Goal: Task Accomplishment & Management: Manage account settings

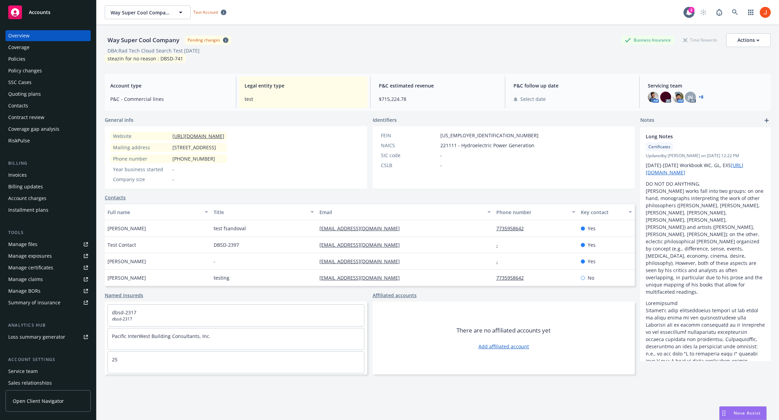
scroll to position [38, 0]
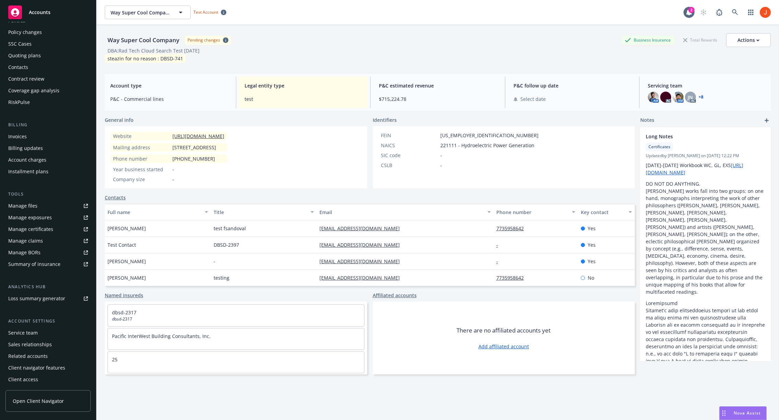
click at [46, 231] on div "Manage certificates" at bounding box center [30, 229] width 45 height 11
click at [44, 399] on span "Open Client Navigator" at bounding box center [38, 401] width 51 height 7
click at [45, 224] on div "Manage certificates" at bounding box center [30, 229] width 45 height 11
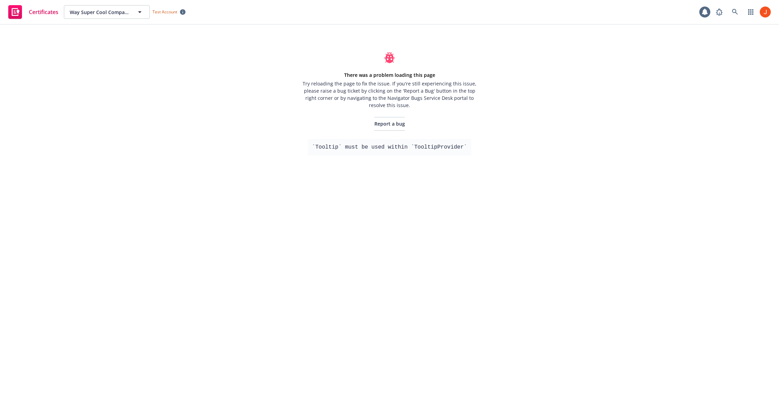
click at [563, 202] on div "Certificates Way Super Cool Company Way Super Cool Company Test Account There w…" at bounding box center [389, 210] width 779 height 420
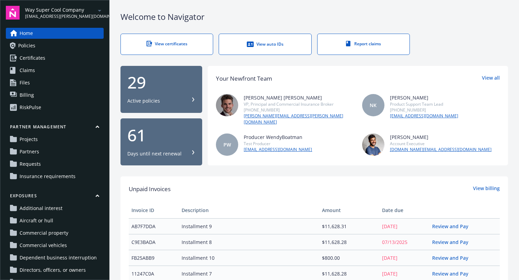
click at [47, 60] on link "Certificates" at bounding box center [55, 58] width 98 height 11
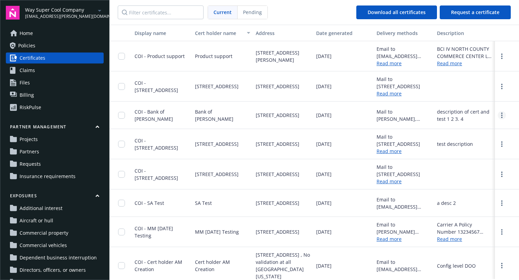
click at [502, 117] on link "more" at bounding box center [502, 115] width 8 height 8
click at [234, 107] on div "Bank of Huong Ho" at bounding box center [222, 115] width 60 height 27
click at [146, 112] on div "COI - Bank of Huong Ho" at bounding box center [162, 115] width 55 height 14
click at [146, 117] on span "COI - Bank of Huong Ho" at bounding box center [154, 116] width 38 height 14
click at [166, 113] on span "COI - Bank of Huong Ho" at bounding box center [154, 116] width 38 height 14
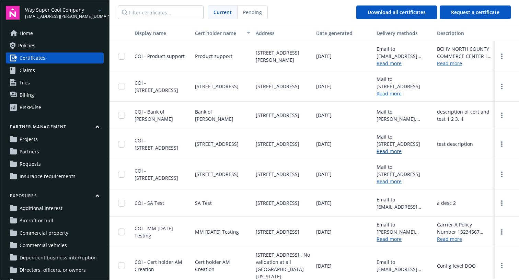
click at [127, 57] on div at bounding box center [123, 56] width 11 height 22
click at [119, 58] on input "checkbox" at bounding box center [121, 56] width 7 height 7
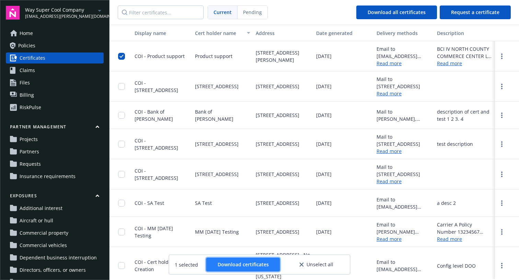
click at [236, 267] on span "Download certificates" at bounding box center [243, 264] width 51 height 7
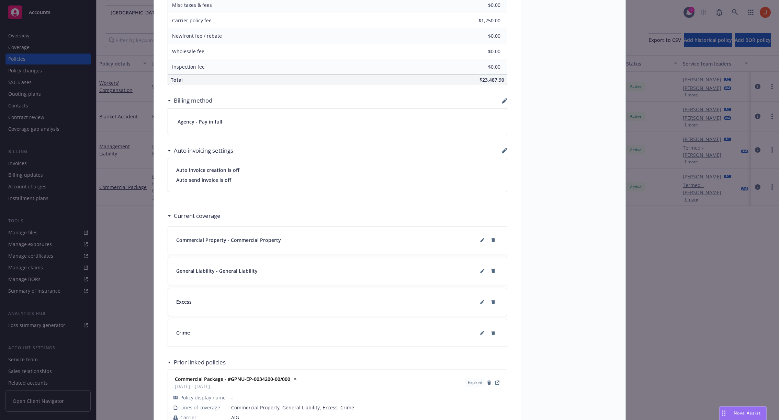
scroll to position [394, 0]
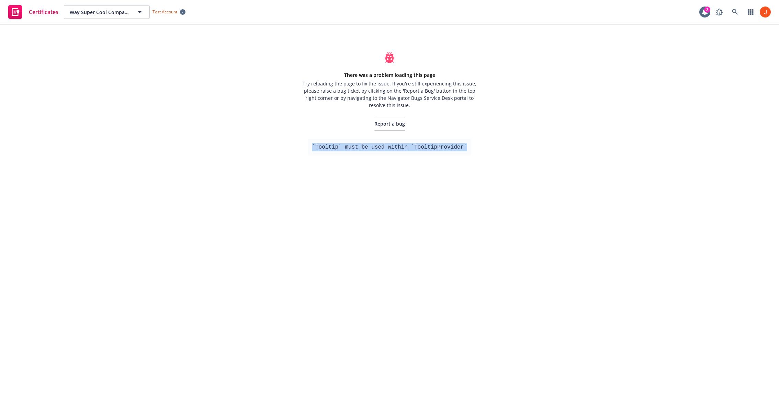
drag, startPoint x: 467, startPoint y: 148, endPoint x: 313, endPoint y: 145, distance: 154.6
click at [313, 145] on pre "`Tooltip` must be used within `TooltipProvider`" at bounding box center [389, 147] width 163 height 16
copy pre "`Tooltip` must be used within `TooltipProvider`"
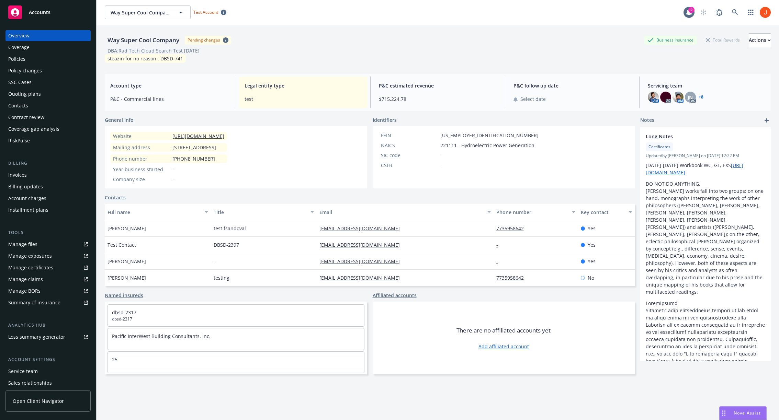
click at [41, 13] on span "Accounts" at bounding box center [40, 12] width 22 height 5
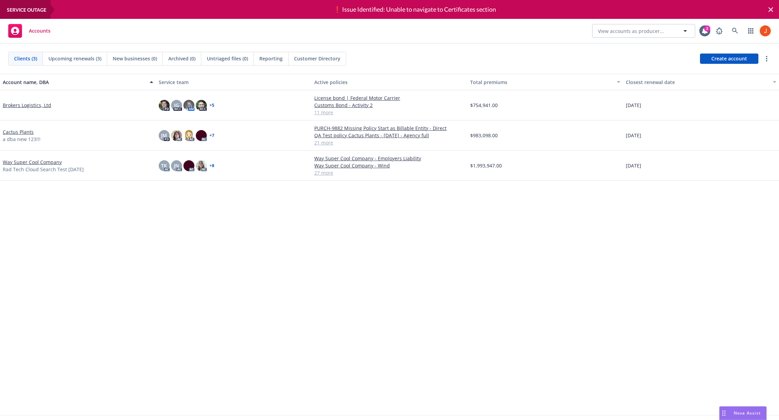
click at [420, 9] on div "❗ Issue Identified: Unable to navigate to Certificates section" at bounding box center [414, 9] width 169 height 19
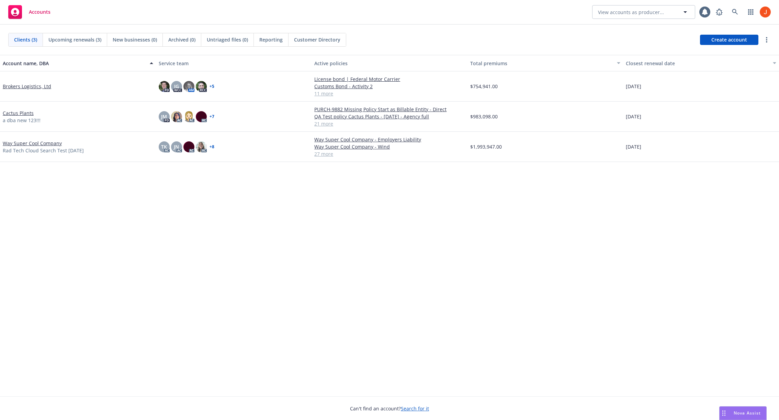
click at [469, 247] on div "Account name, DBA Service team Active policies Total premiums Closest renewal d…" at bounding box center [389, 226] width 779 height 342
click at [470, 251] on div "Account name, DBA Service team Active policies Total premiums Closest renewal d…" at bounding box center [389, 226] width 779 height 342
click at [24, 141] on link "Way Super Cool Company" at bounding box center [32, 143] width 59 height 7
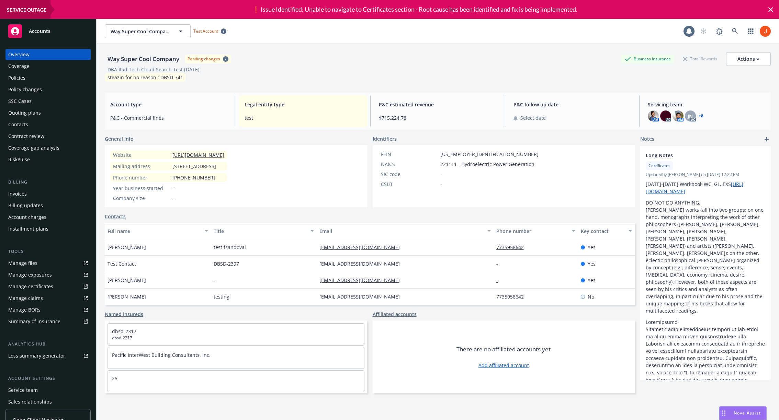
click at [447, 74] on div "Way Super Cool Company Pending changes Business Insurance Total Rewards Actions…" at bounding box center [438, 67] width 666 height 30
click at [553, 43] on div "Way Super Cool Company Way Super Cool Company Test Account 1" at bounding box center [438, 31] width 682 height 25
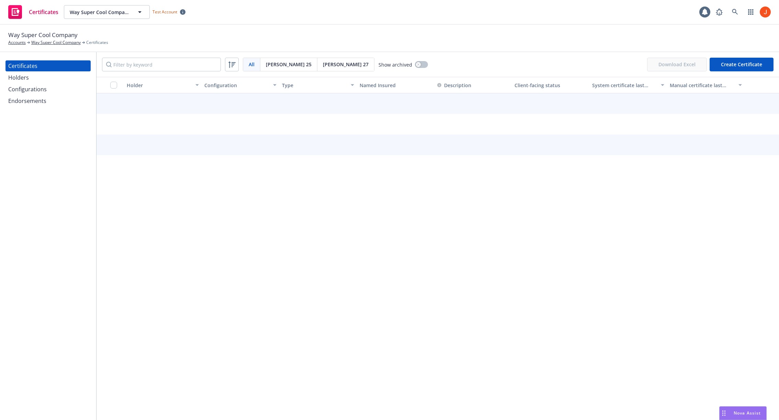
click at [509, 288] on div "Holder Configuration Type Named Insured Description Client-facing status System…" at bounding box center [438, 248] width 682 height 343
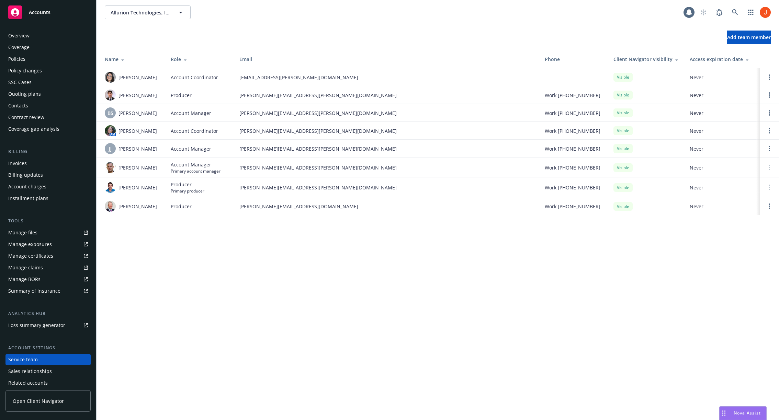
scroll to position [26, 0]
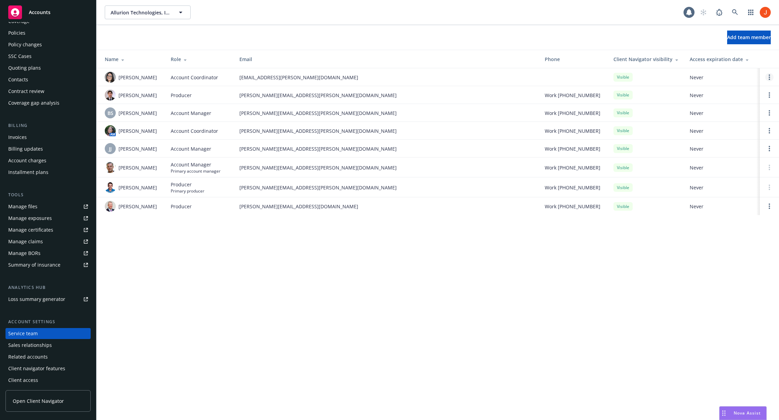
click at [770, 77] on link "Open options" at bounding box center [769, 77] width 8 height 8
click at [319, 94] on span "brian.kelleher@newfront.com" at bounding box center [386, 95] width 294 height 7
click at [444, 299] on div "Allurion Technologies, Inc. Allurion Technologies, Inc. 1 Add team member Name …" at bounding box center [438, 210] width 682 height 420
click at [331, 274] on div "Allurion Technologies, Inc. Allurion Technologies, Inc. 1 Add team member Name …" at bounding box center [438, 210] width 682 height 420
click at [385, 282] on div "Allurion Technologies, Inc. Allurion Technologies, Inc. 1 Add team member Name …" at bounding box center [438, 210] width 682 height 420
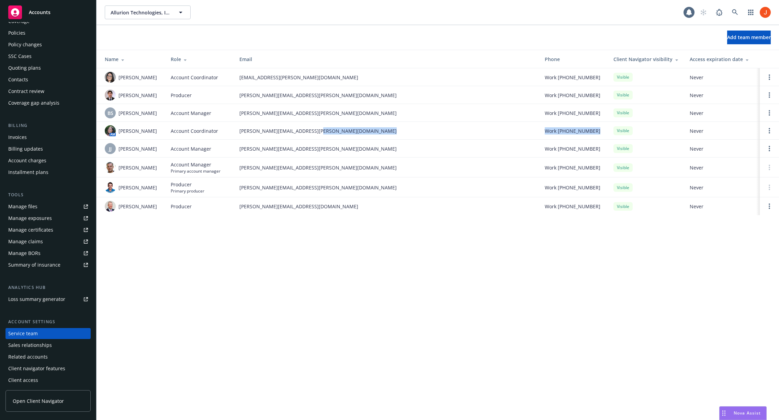
drag, startPoint x: 596, startPoint y: 132, endPoint x: 539, endPoint y: 131, distance: 57.0
click at [539, 131] on tr "AM Ilana Shackelford Account Coordinator ilana.shackelford@newfront.com Work (6…" at bounding box center [438, 131] width 682 height 18
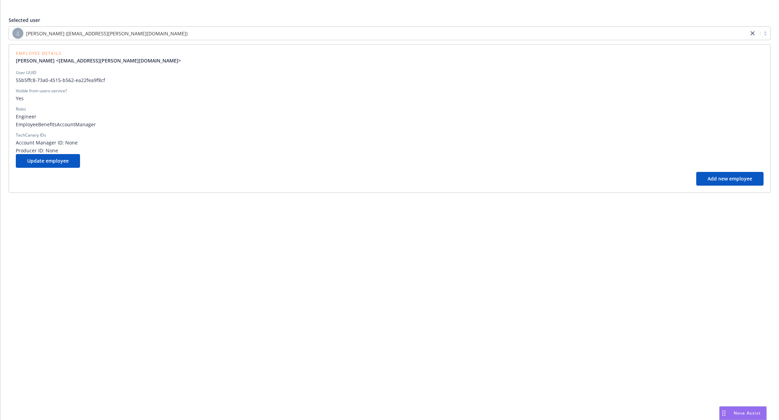
click at [188, 31] on div "[PERSON_NAME] ([EMAIL_ADDRESS][PERSON_NAME][DOMAIN_NAME])" at bounding box center [378, 33] width 733 height 11
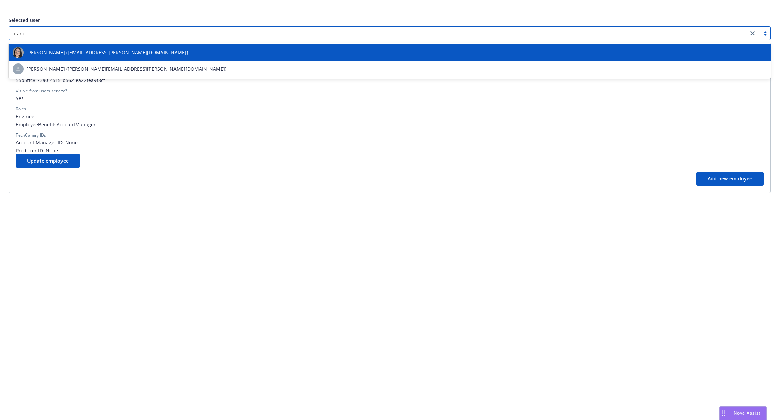
type input "bianca"
click at [132, 50] on div "Bianca Elorza (bianca.elorza@newfront.com)" at bounding box center [390, 52] width 754 height 11
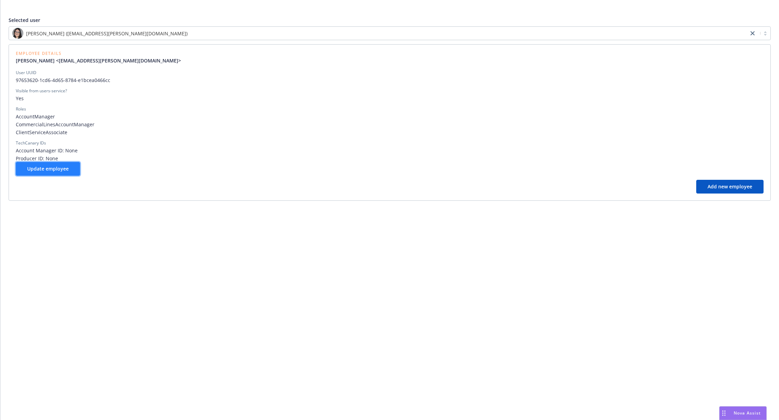
click at [45, 172] on button "Update employee" at bounding box center [48, 169] width 64 height 14
select select "account management"
select select "full-time"
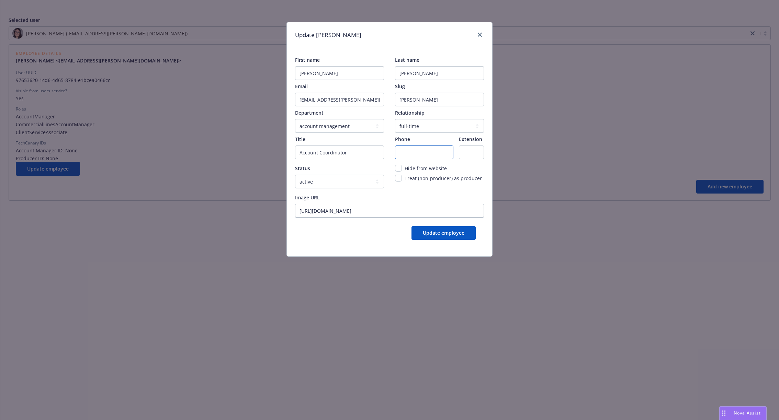
click at [435, 153] on input "Phone" at bounding box center [424, 153] width 58 height 14
paste input "650.488.8565"
click at [408, 156] on input "650.488.8565" at bounding box center [424, 153] width 58 height 14
click at [422, 154] on input "(650) 488 8565" at bounding box center [424, 153] width 58 height 14
type input "(650) 488-8565"
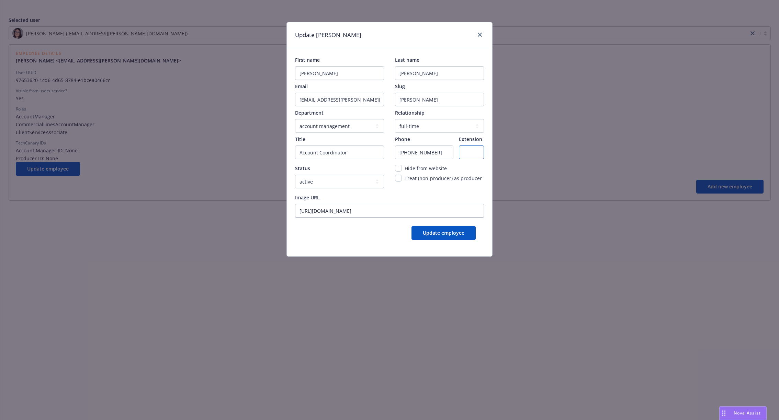
click at [461, 156] on input "Extension" at bounding box center [471, 153] width 25 height 14
paste input "487644"
type input "487644"
click at [435, 234] on span "Update employee" at bounding box center [444, 233] width 42 height 7
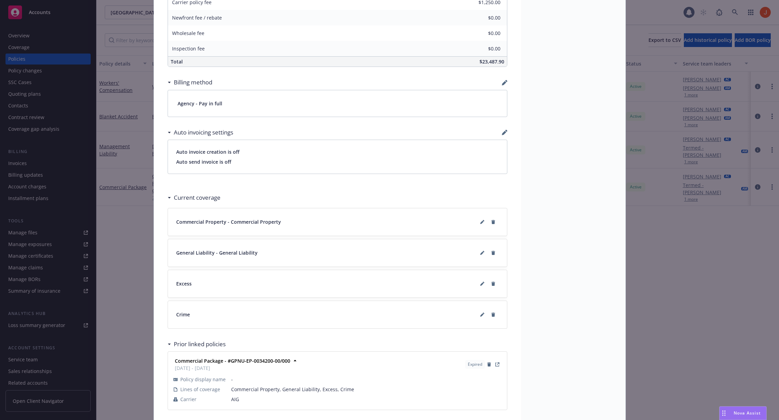
scroll to position [439, 0]
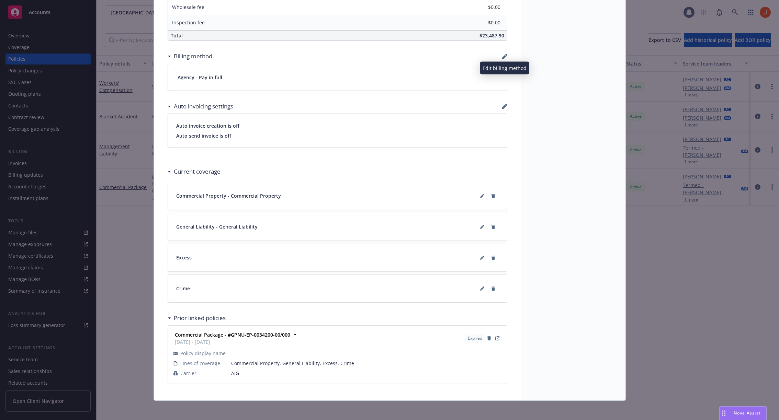
click at [505, 55] on icon "button" at bounding box center [504, 57] width 4 height 4
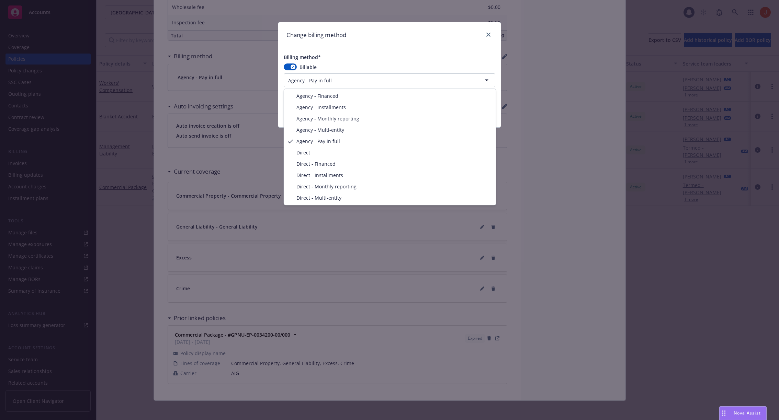
click at [383, 82] on html "Accounts Overview Coverage Policies Policy changes SSC Cases Quoting plans Cont…" at bounding box center [389, 210] width 779 height 420
select select "DIRECT"
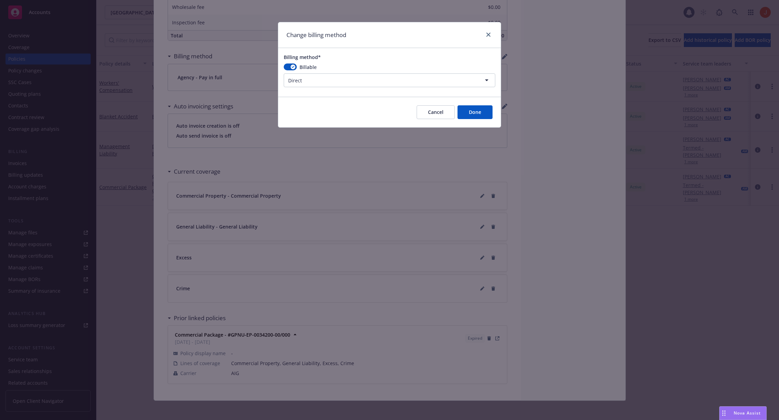
click at [471, 110] on button "Done" at bounding box center [474, 112] width 35 height 14
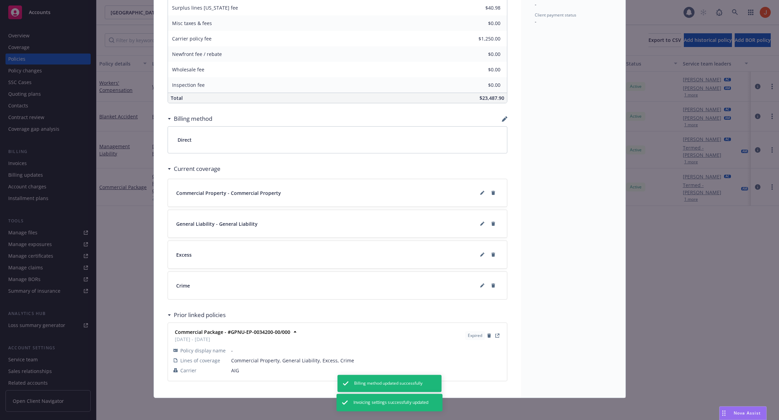
scroll to position [373, 0]
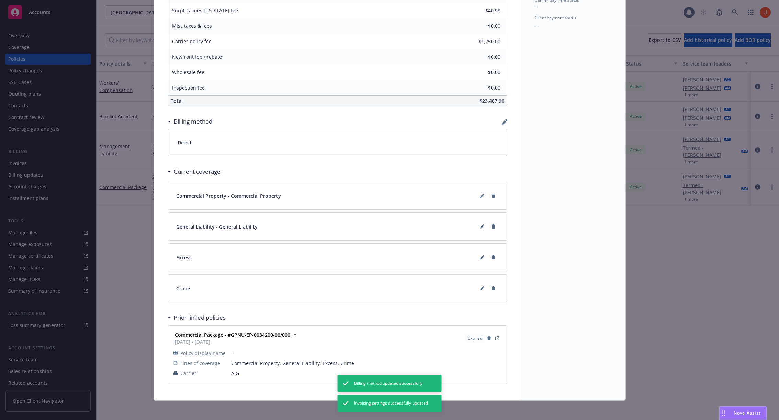
click at [558, 131] on div "Status Active Effective dates 07/01/2025 - 07/01/2026 Producer(s) Jeff Simpson …" at bounding box center [573, 34] width 104 height 734
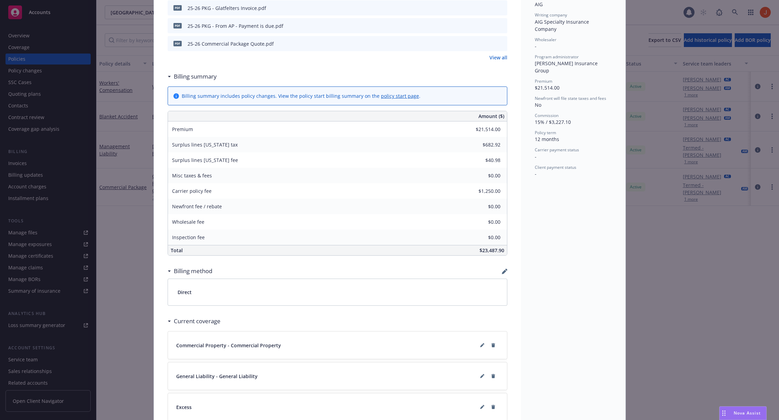
scroll to position [228, 0]
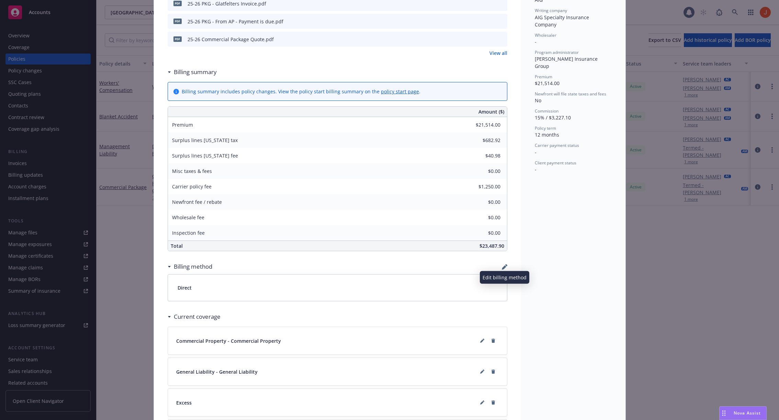
click at [504, 264] on icon "button" at bounding box center [504, 266] width 5 height 5
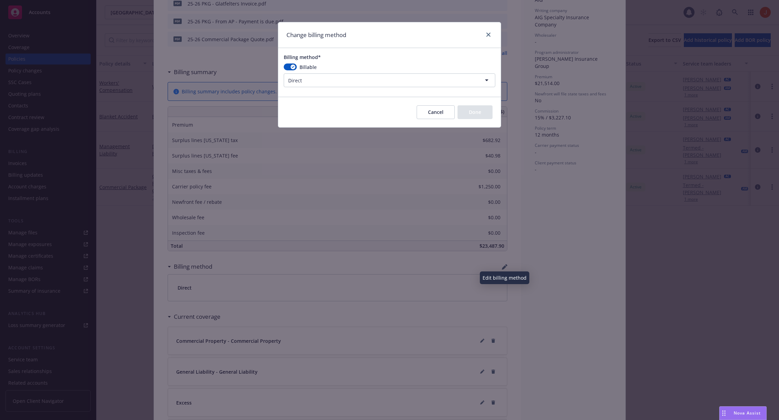
click at [441, 80] on html "Accounts Overview Coverage Policies Policy changes SSC Cases Quoting plans Cont…" at bounding box center [389, 210] width 779 height 420
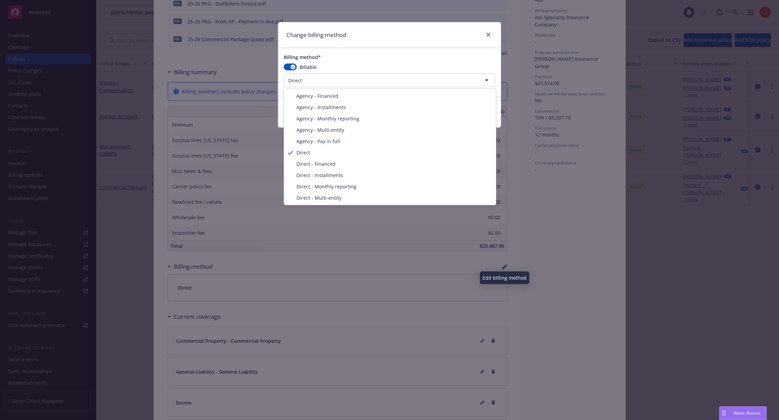
select select "AGENCY_PAY_IN_FULL"
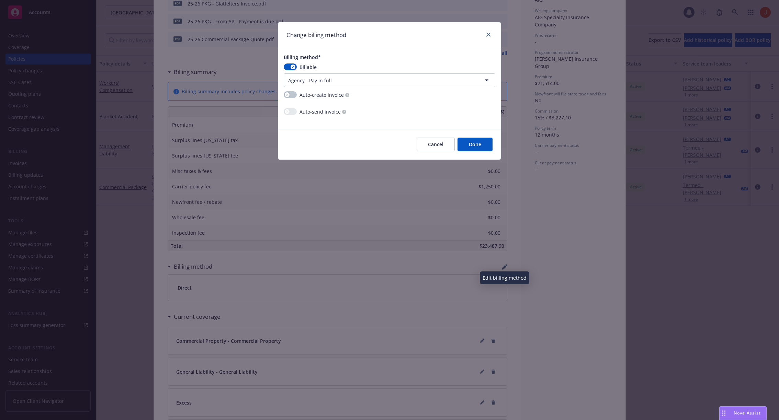
click at [473, 146] on button "Done" at bounding box center [474, 145] width 35 height 14
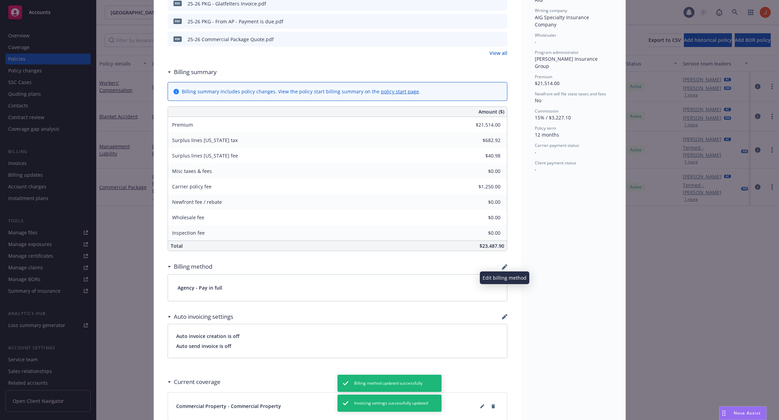
click at [571, 265] on div "Status Active Effective dates 07/01/2025 - 07/01/2026 Producer(s) Jeff Simpson …" at bounding box center [573, 212] width 104 height 800
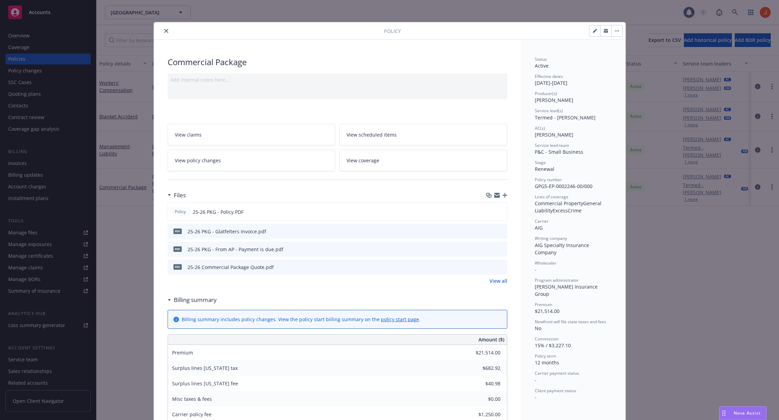
click at [617, 31] on icon "button" at bounding box center [616, 31] width 1 height 1
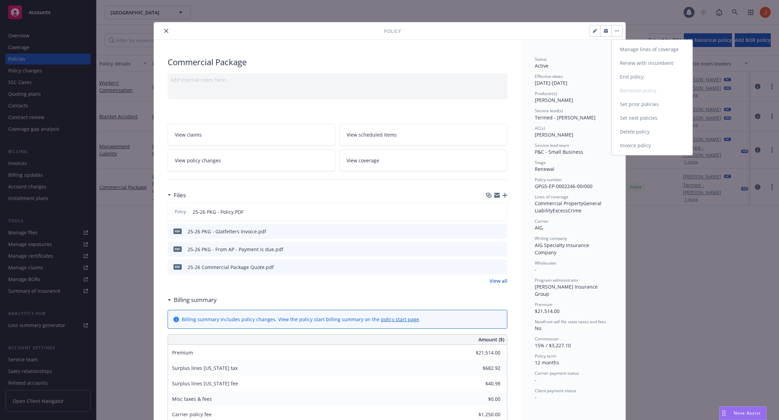
click at [669, 146] on link "Invoice policy" at bounding box center [652, 146] width 81 height 14
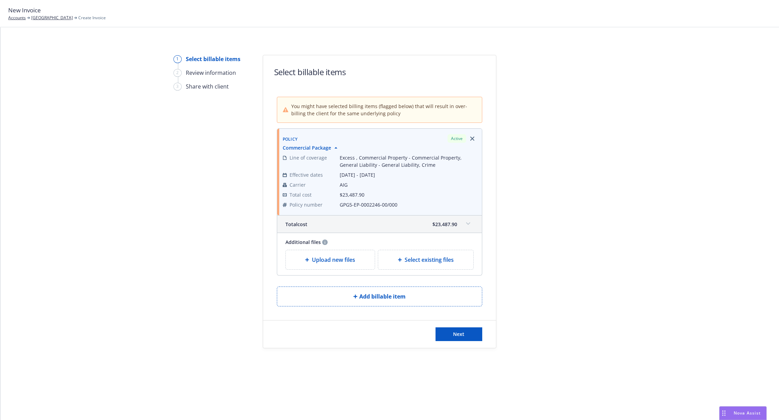
click at [539, 156] on div at bounding box center [558, 202] width 96 height 294
